Goal: Task Accomplishment & Management: Use online tool/utility

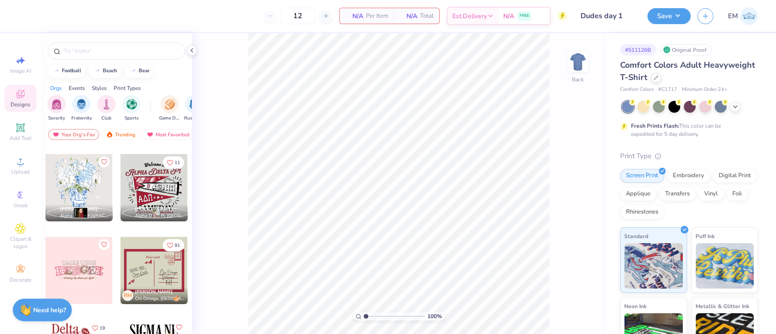
scroll to position [242, 0]
click at [157, 173] on div at bounding box center [153, 187] width 67 height 67
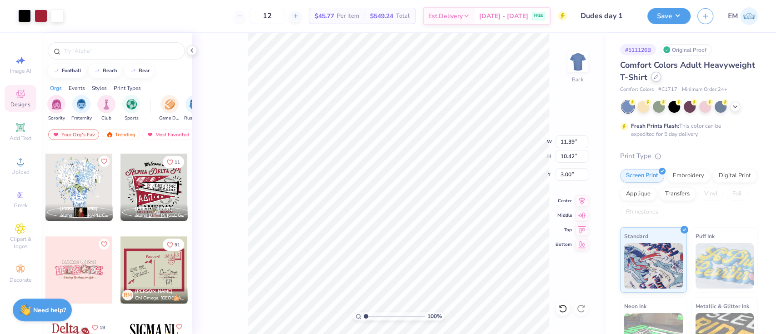
click at [658, 75] on icon at bounding box center [655, 77] width 5 height 5
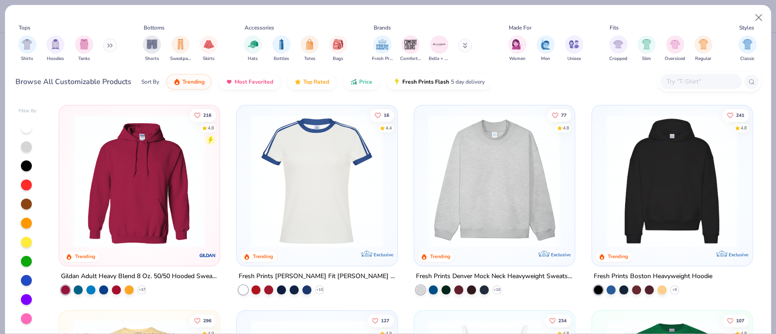
click at [684, 74] on div at bounding box center [709, 82] width 103 height 20
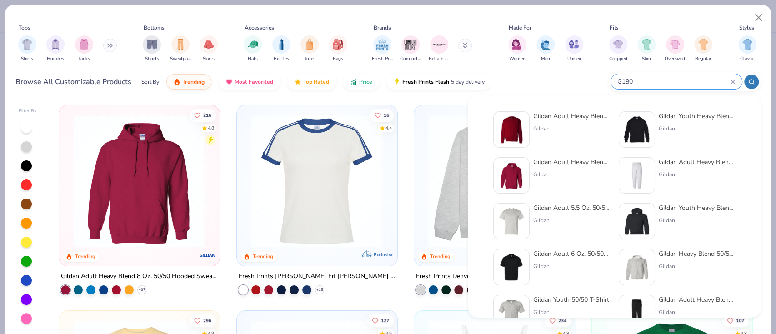
type input "G180"
click at [578, 128] on div "Gildan" at bounding box center [571, 129] width 76 height 8
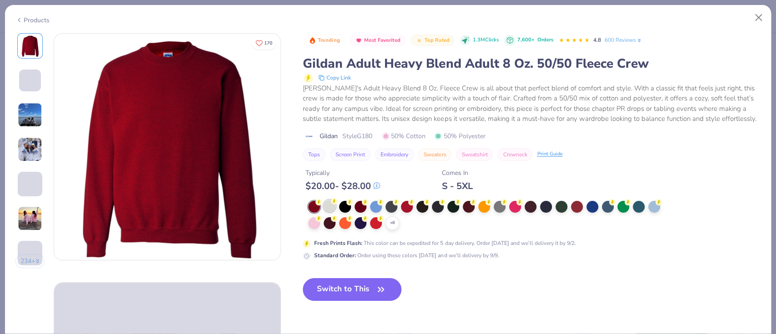
click at [329, 203] on div at bounding box center [330, 206] width 12 height 12
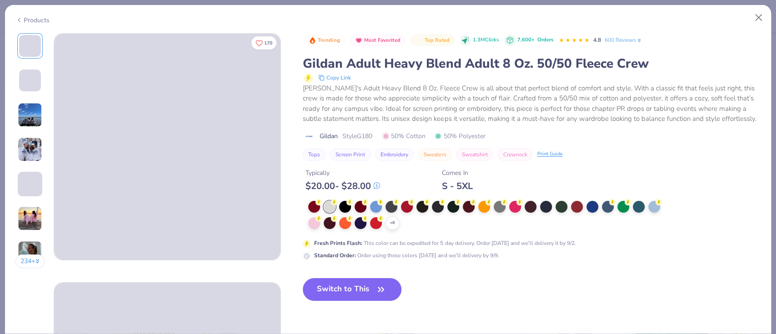
drag, startPoint x: 378, startPoint y: 287, endPoint x: 511, endPoint y: 280, distance: 133.3
click at [377, 287] on icon "button" at bounding box center [380, 289] width 13 height 13
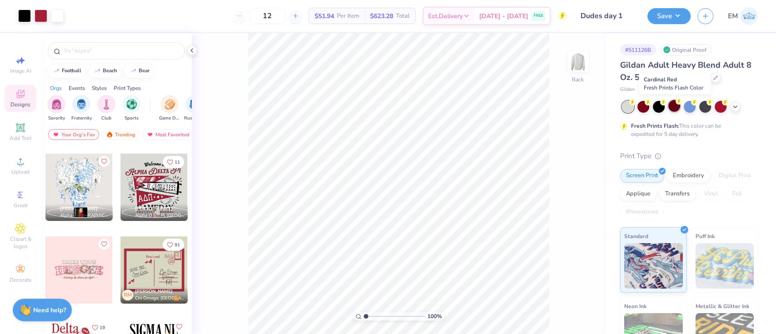
click at [674, 104] on div at bounding box center [674, 106] width 12 height 12
click at [717, 106] on div at bounding box center [720, 106] width 12 height 12
click at [659, 106] on div at bounding box center [659, 106] width 12 height 12
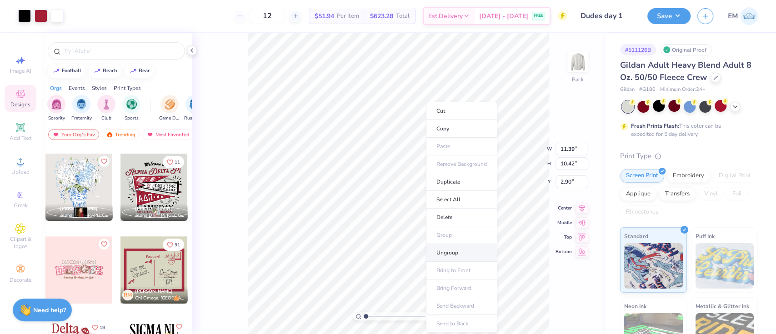
click at [451, 248] on li "Ungroup" at bounding box center [461, 253] width 71 height 18
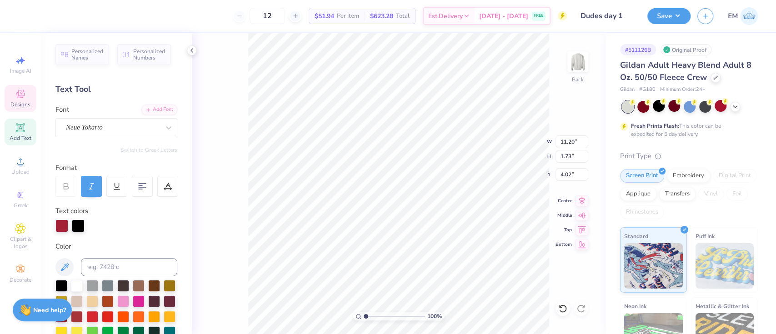
scroll to position [10, 2]
type textarea "Alpha Phi"
type input "2.91"
type input "1.67"
type input "9.41"
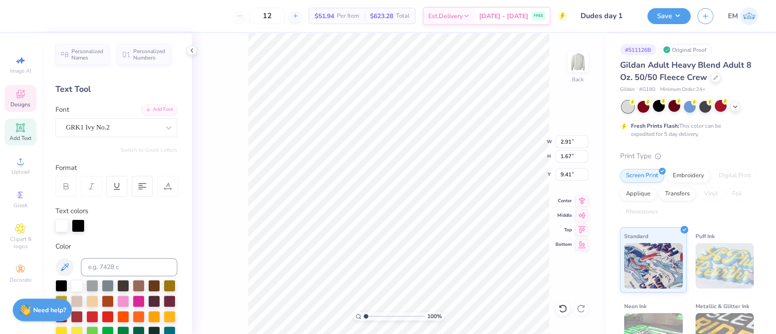
scroll to position [10, 1]
type textarea "AF"
type input "7.27"
type input "1.05"
type input "11.67"
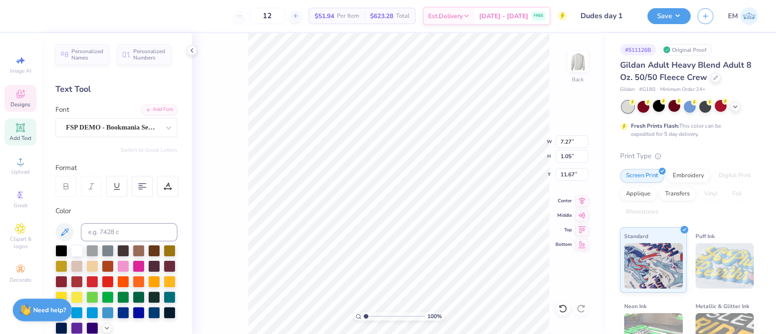
scroll to position [10, 1]
type textarea "G"
type textarea "DUDES DAY"
type input "7.31"
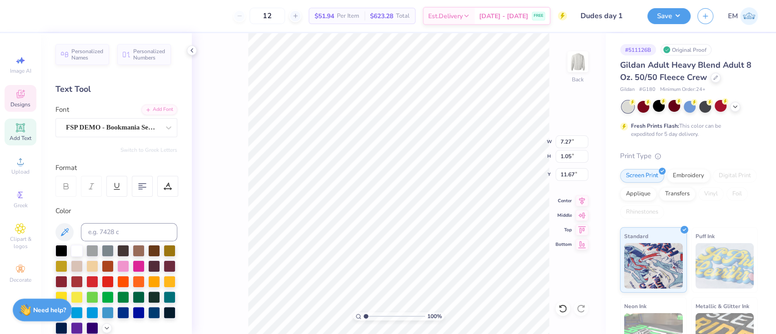
type input "0.38"
type input "12.73"
type input "2.90722888946285"
type textarea "F"
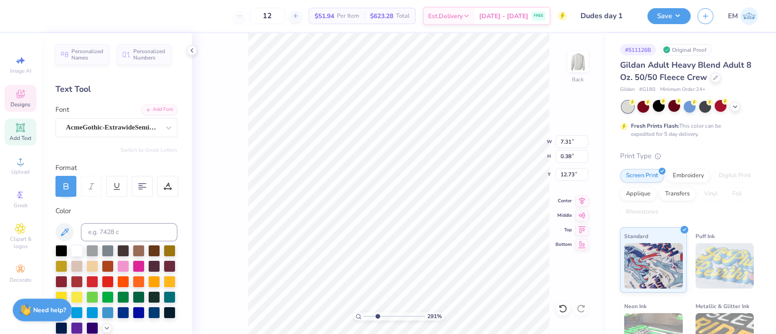
scroll to position [10, 1]
type input "2.90722888946285"
type textarea "a"
type input "2.90722888946285"
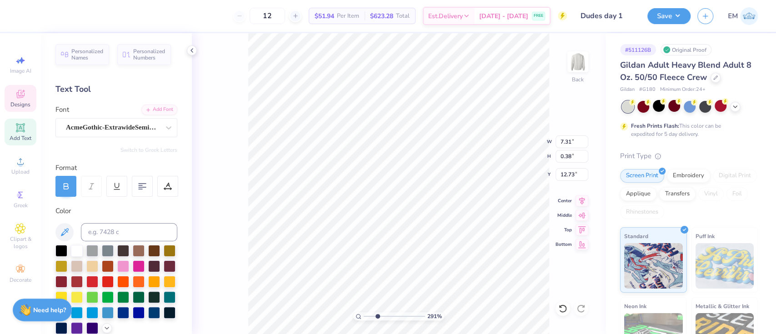
scroll to position [9, 0]
type input "2.90722888946285"
type textarea "A"
type input "2.90722888946285"
type textarea "AM"
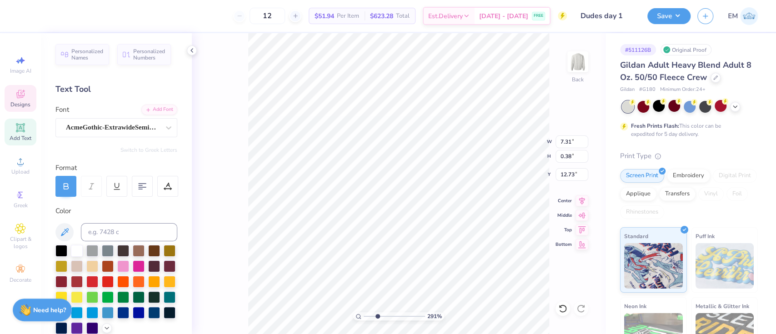
type input "2.90722888946285"
type textarea "AME"
type input "2.90722888946285"
type textarea "[PERSON_NAME]"
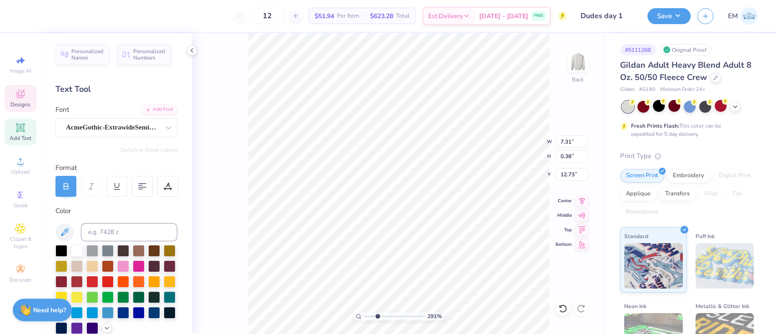
type input "2.90722888946285"
type textarea "[PERSON_NAME],"
type input "2.90722888946285"
type textarea "[PERSON_NAME],"
type input "2.90722888946285"
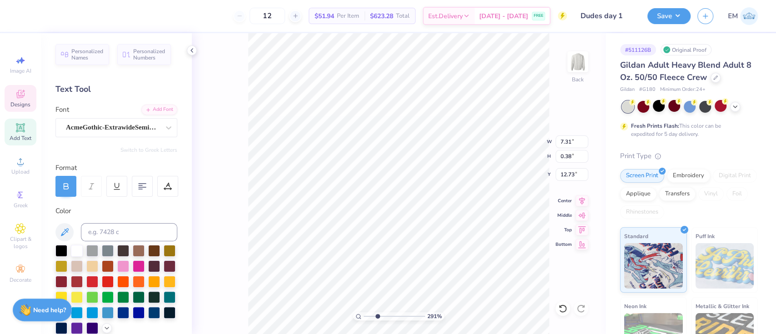
type textarea "[PERSON_NAME], I"
type input "2.90722888946285"
type textarea "[PERSON_NAME], IO"
type input "2.90722888946285"
type textarea "[PERSON_NAME], IOW"
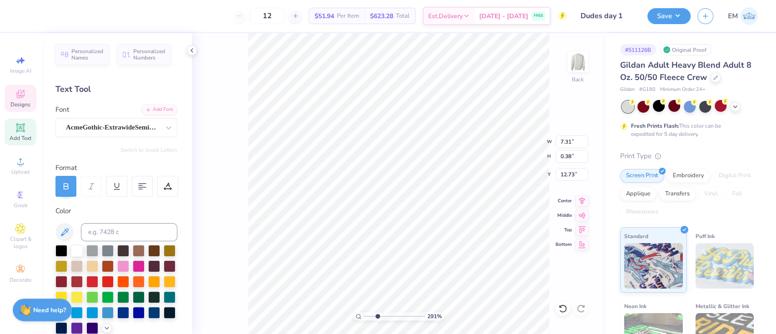
type input "2.90722888946285"
type textarea "[GEOGRAPHIC_DATA], [US_STATE]"
type input "2.90722888946285"
type input "12.89"
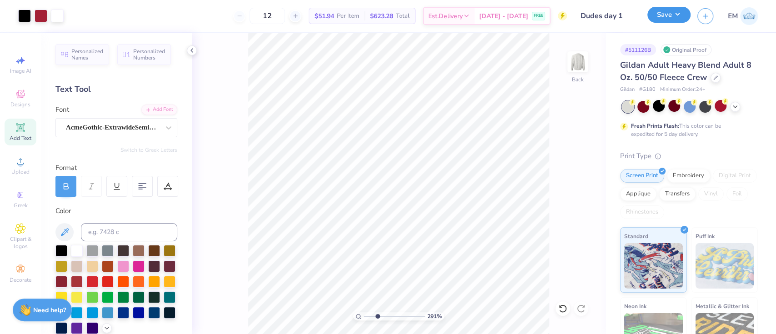
click at [673, 12] on button "Save" at bounding box center [668, 15] width 43 height 16
type input "2.90722888946285"
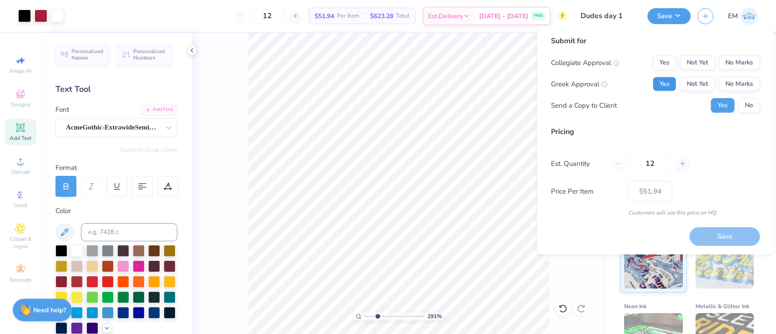
click at [669, 82] on button "Yes" at bounding box center [664, 84] width 24 height 15
drag, startPoint x: 663, startPoint y: 167, endPoint x: 599, endPoint y: 176, distance: 64.2
click at [617, 174] on div "Pricing Est. Quantity 12 Price Per Item $51.94 Customers will see this price on…" at bounding box center [654, 171] width 209 height 90
type input "50"
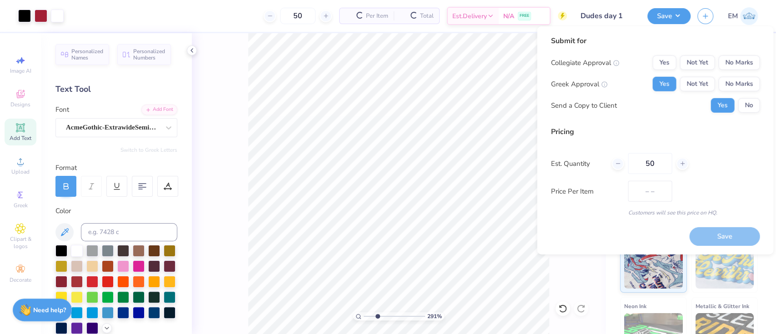
type input "$26.64"
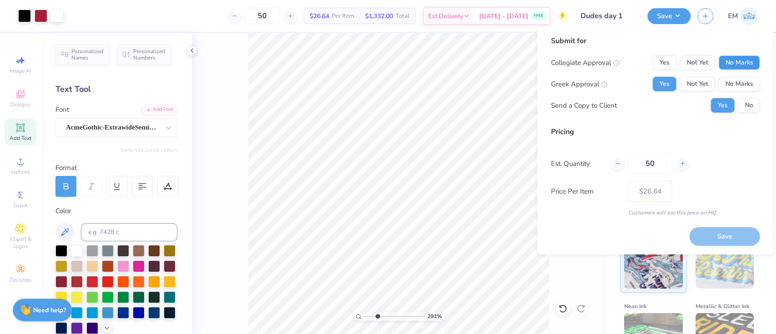
type input "50"
click at [731, 66] on button "No Marks" at bounding box center [738, 62] width 41 height 15
click at [734, 238] on button "Save" at bounding box center [724, 236] width 70 height 19
type input "$26.64"
type input "2.90722888946285"
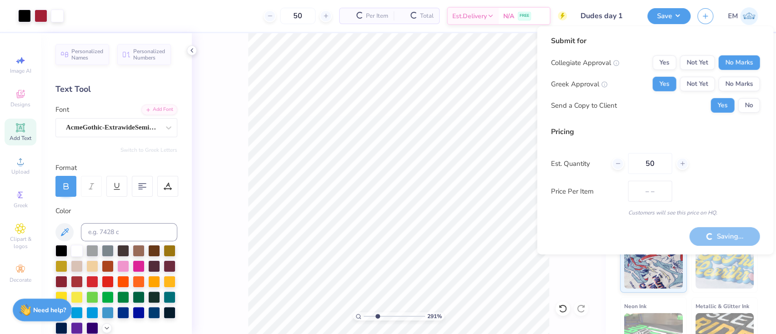
type input "$26.64"
type input "2.90722888946285"
type input "$26.64"
